Goal: Navigation & Orientation: Find specific page/section

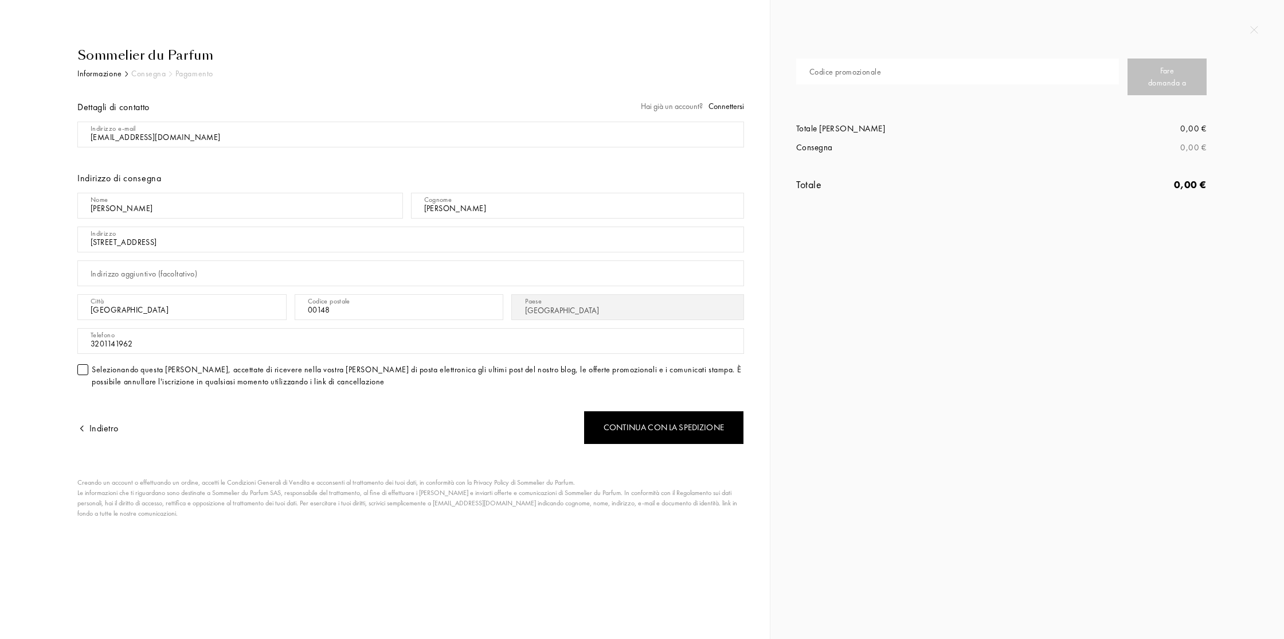
select select "IT"
click at [1255, 26] on img at bounding box center [1255, 30] width 8 height 8
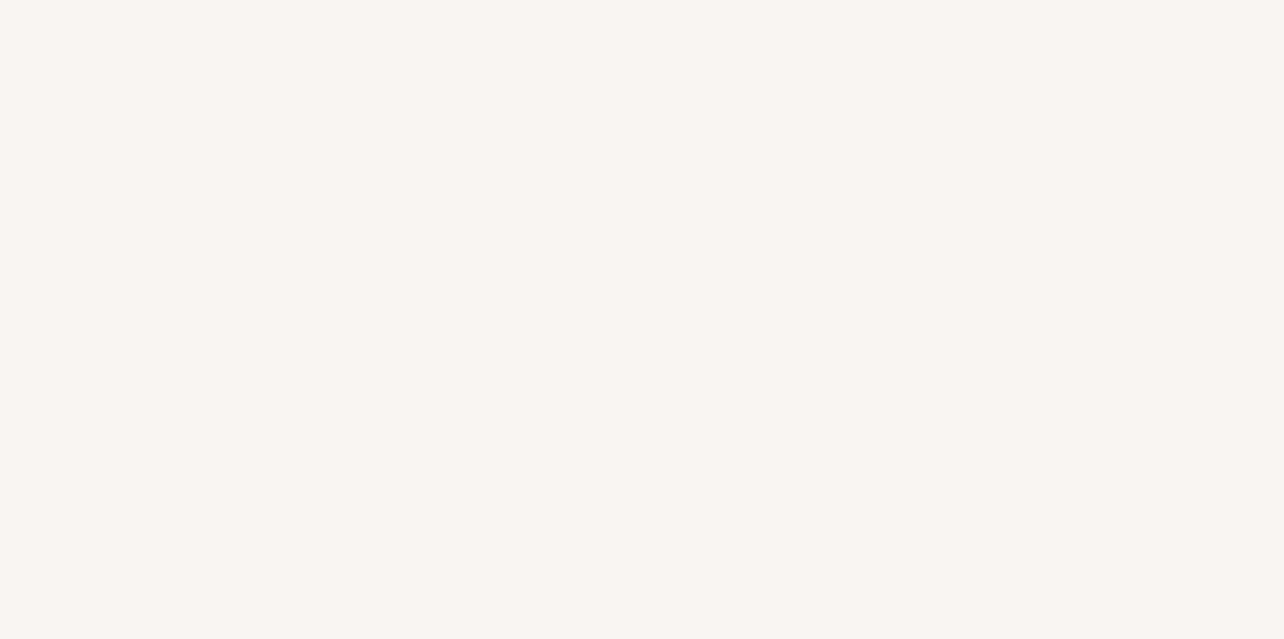
select select "IT"
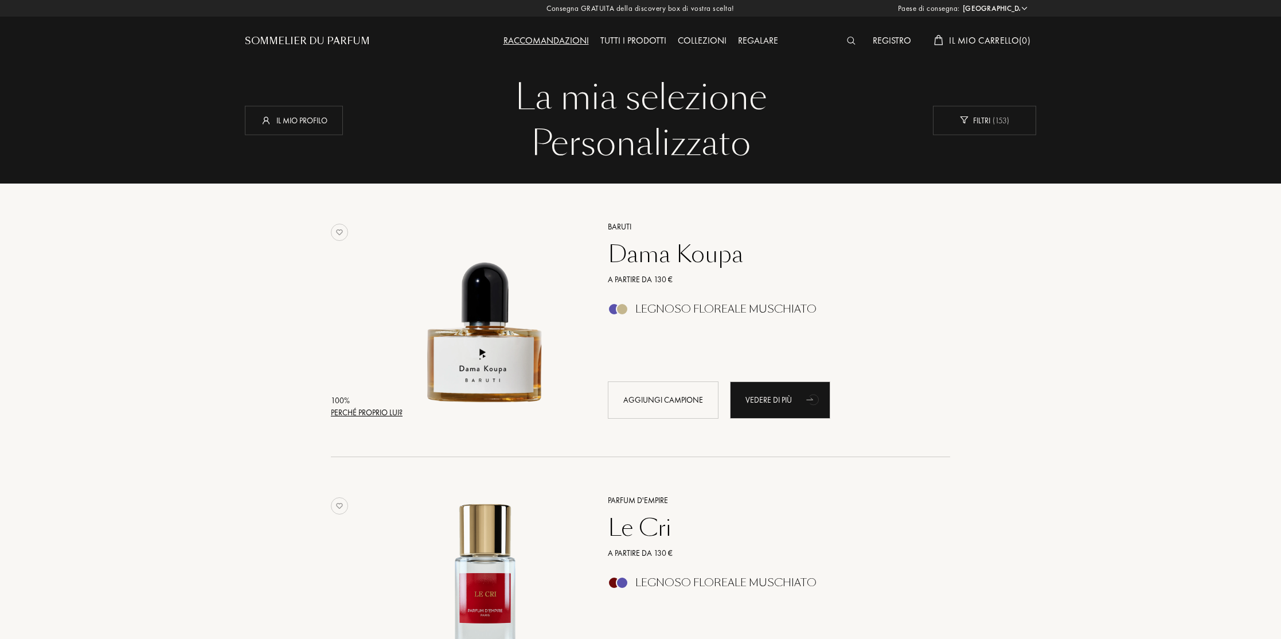
click at [887, 38] on div "Registro" at bounding box center [892, 41] width 50 height 15
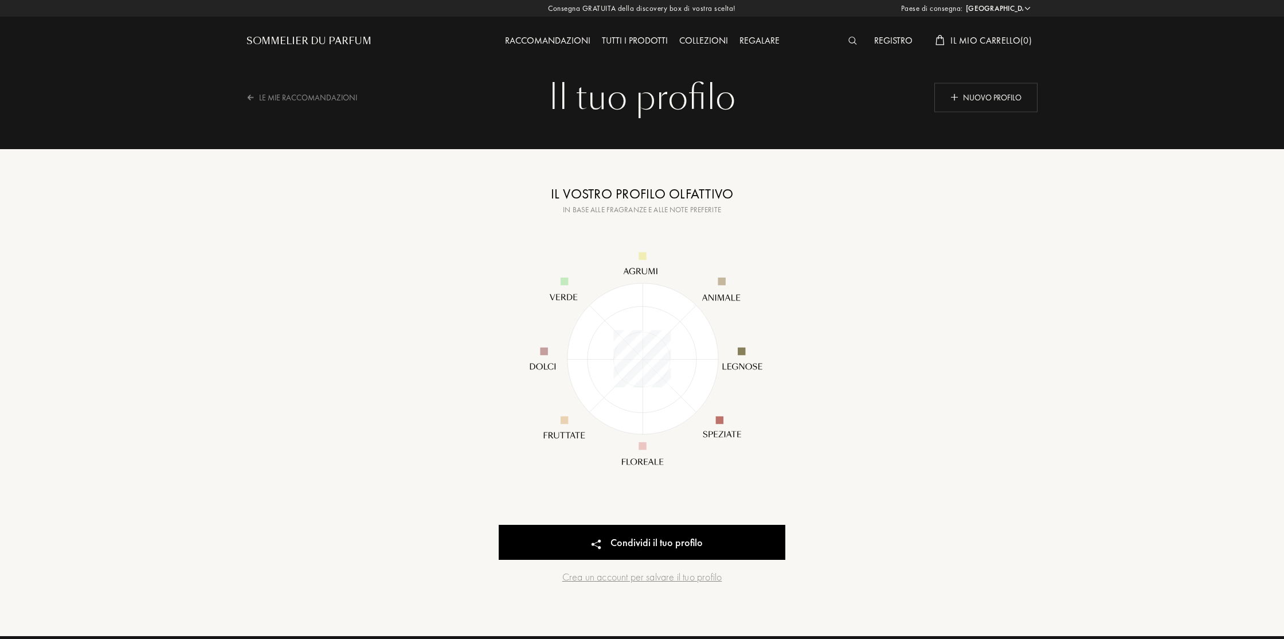
select select "IT"
